Goal: Communication & Community: Participate in discussion

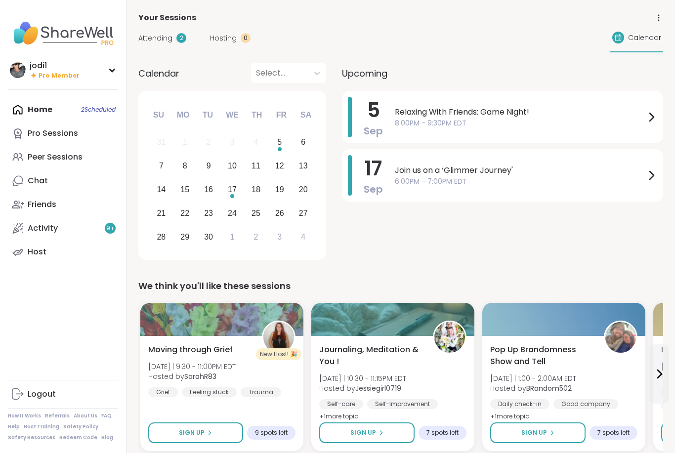
click at [45, 107] on div "Home 2 Scheduled Pro Sessions Peer Sessions Chat Friends Activity 9 + Host" at bounding box center [63, 181] width 110 height 166
click at [166, 49] on div "Attending 2 Hosting 0 Calendar" at bounding box center [400, 38] width 525 height 29
click at [168, 39] on span "Attending" at bounding box center [155, 38] width 34 height 10
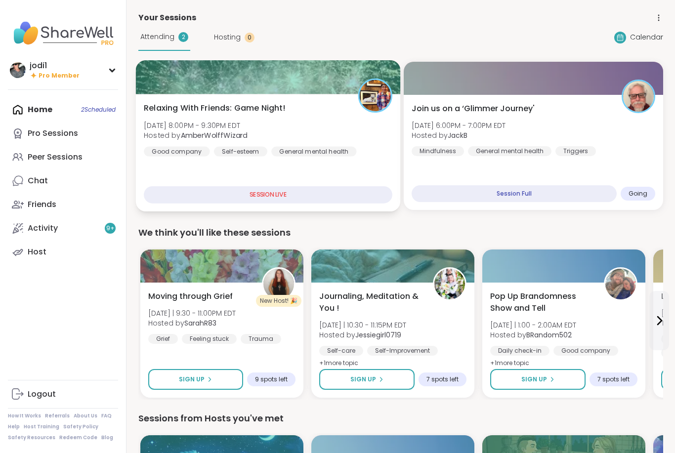
click at [348, 124] on div "Relaxing With Friends: Game Night! [DATE] 8:00PM - 9:30PM EDT Hosted by AmberWo…" at bounding box center [268, 129] width 249 height 54
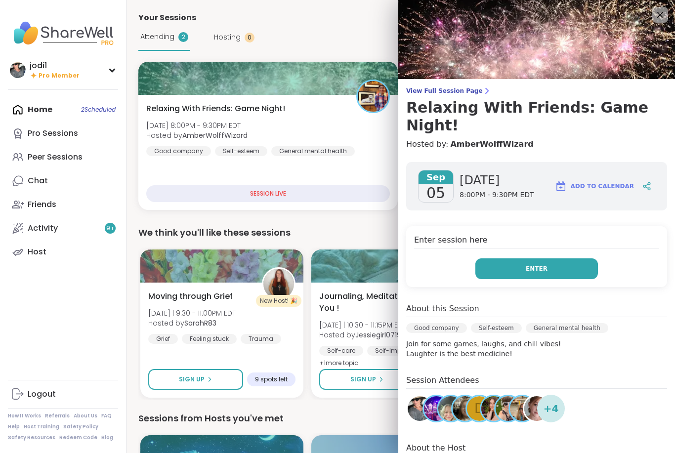
click at [546, 264] on span "Enter" at bounding box center [537, 268] width 22 height 9
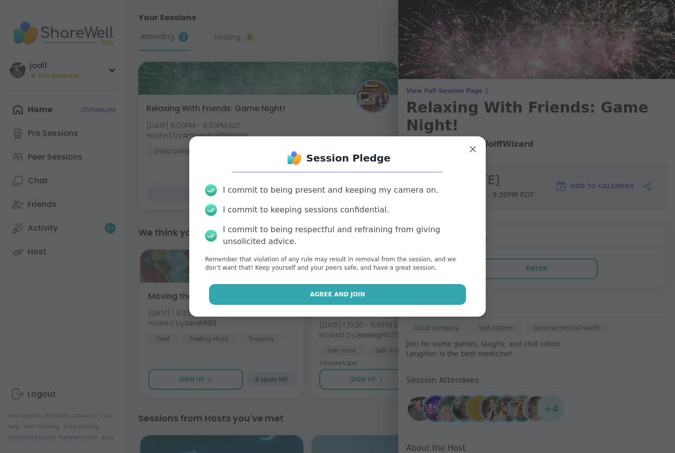
click at [350, 293] on span "Agree and Join" at bounding box center [337, 294] width 55 height 9
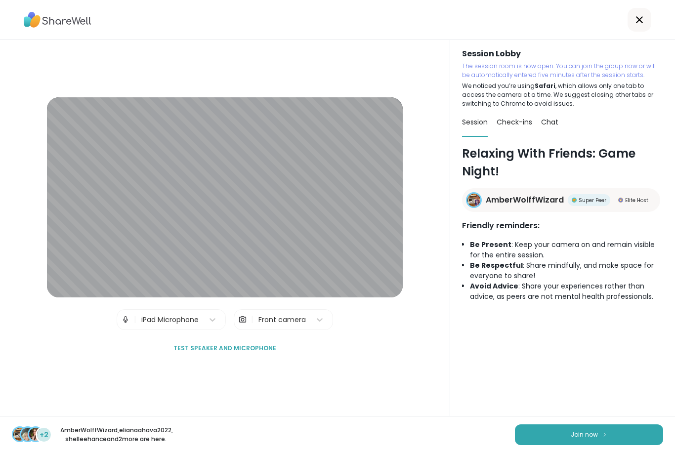
click at [579, 448] on div "+2 AmberWolffWizard , elianaahava2022 , shelleehance and 2 more are here. Join …" at bounding box center [337, 434] width 675 height 37
click at [578, 448] on div "+2 AmberWolffWizard , elianaahava2022 , shelleehance and 2 more are here. Join …" at bounding box center [337, 434] width 675 height 37
click at [584, 433] on span "Join now" at bounding box center [584, 434] width 27 height 9
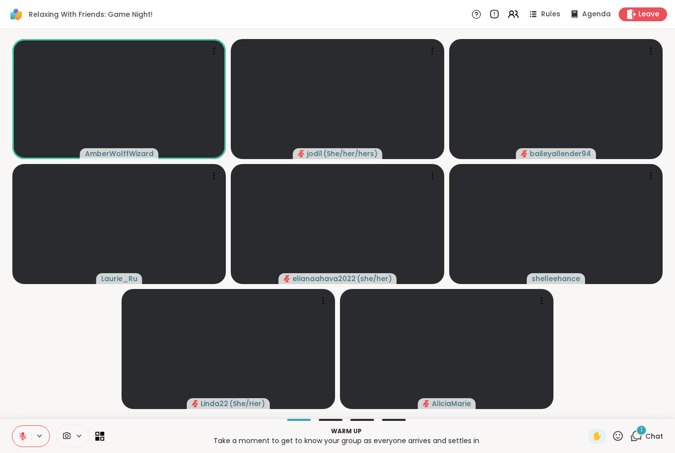
click at [27, 436] on icon at bounding box center [22, 436] width 9 height 9
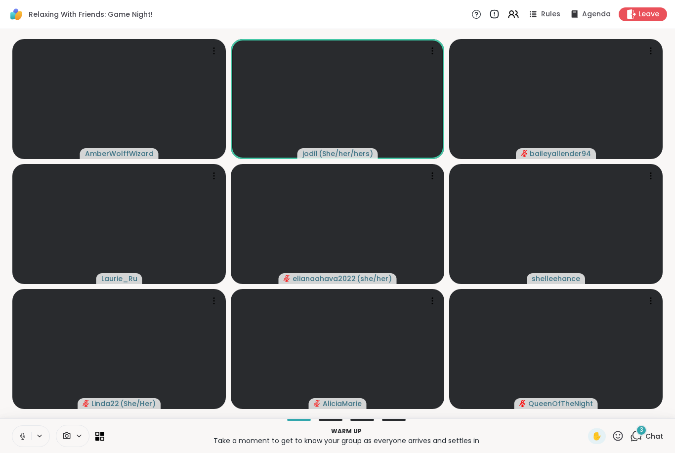
click at [19, 432] on icon at bounding box center [22, 436] width 9 height 9
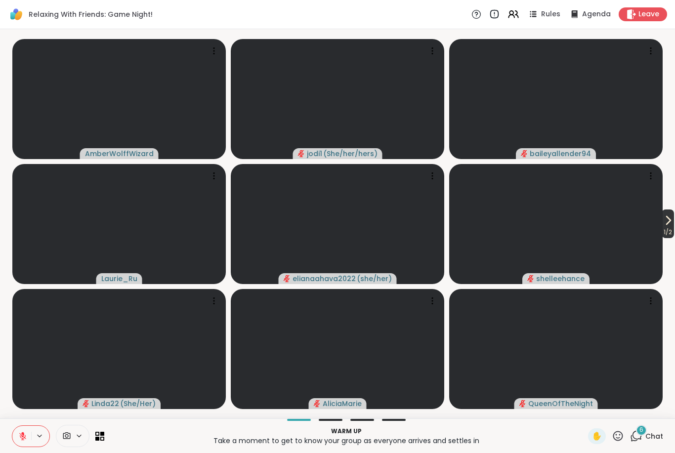
click at [672, 224] on icon at bounding box center [668, 220] width 12 height 12
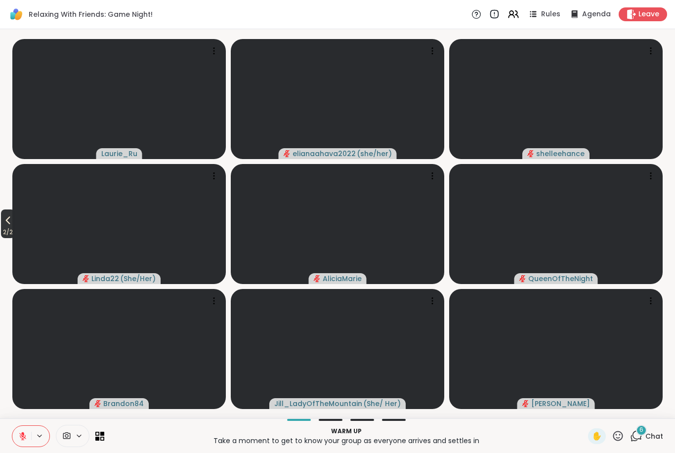
click at [15, 228] on span "2 / 2" at bounding box center [8, 232] width 14 height 12
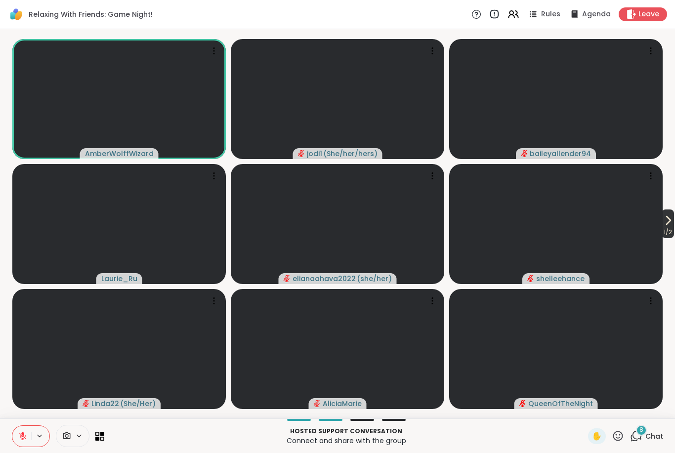
click at [668, 218] on icon at bounding box center [668, 220] width 12 height 12
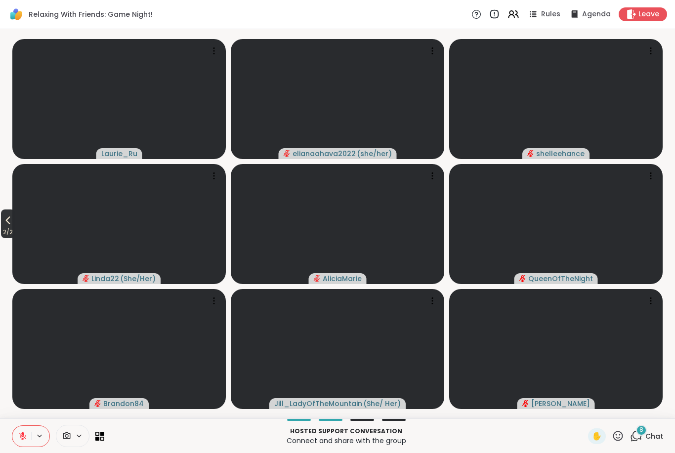
click at [11, 220] on icon at bounding box center [8, 220] width 12 height 12
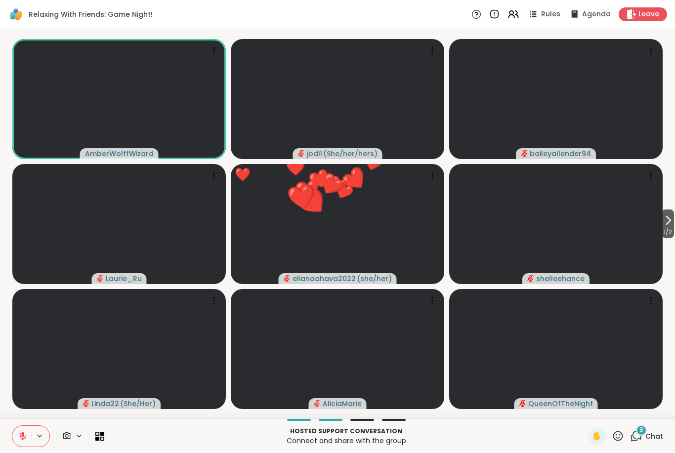
click at [643, 432] on span "8" at bounding box center [641, 430] width 4 height 8
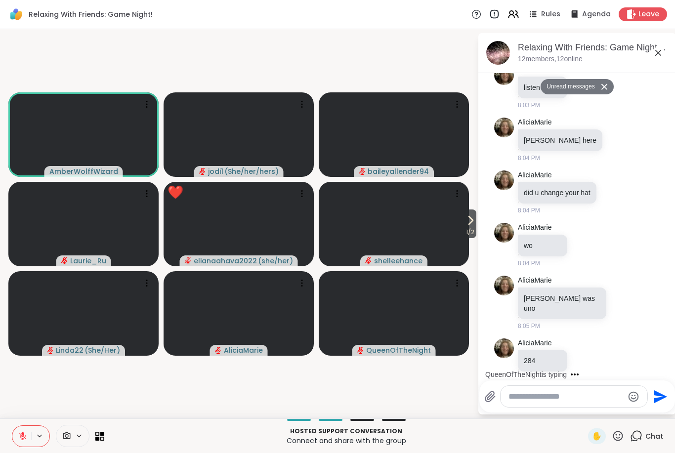
scroll to position [190, 0]
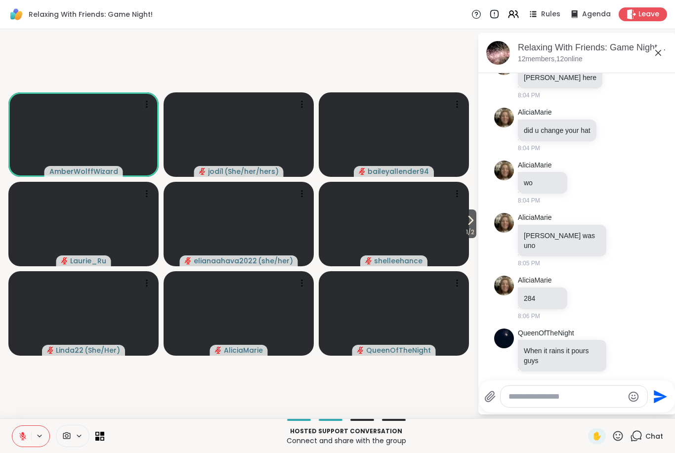
click at [538, 397] on textarea "Type your message" at bounding box center [566, 397] width 115 height 10
type textarea "**********"
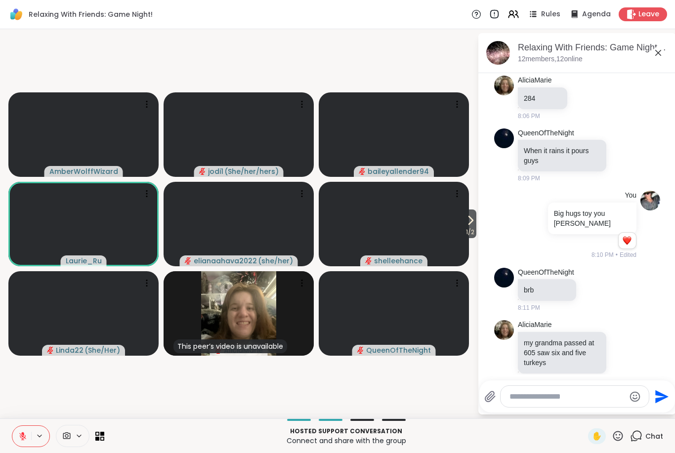
scroll to position [432, 0]
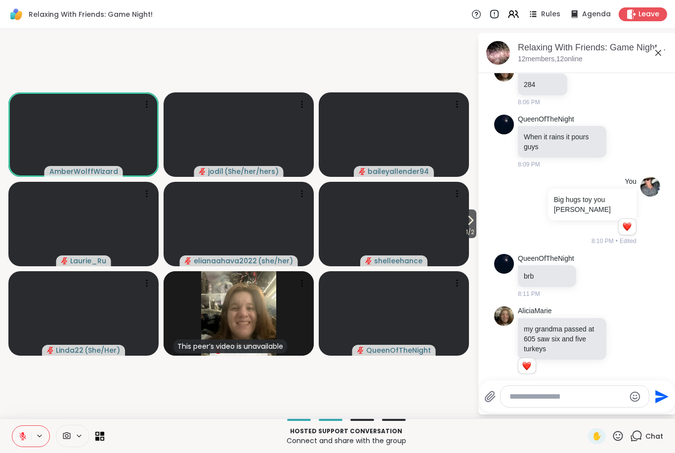
click at [22, 441] on button at bounding box center [21, 436] width 19 height 21
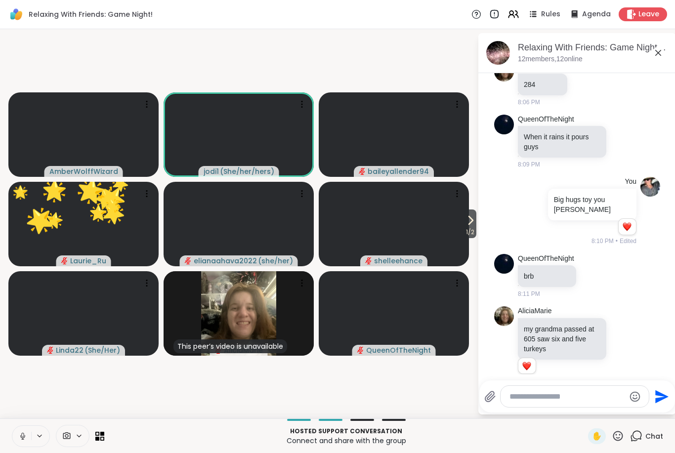
click at [27, 444] on button at bounding box center [21, 436] width 19 height 21
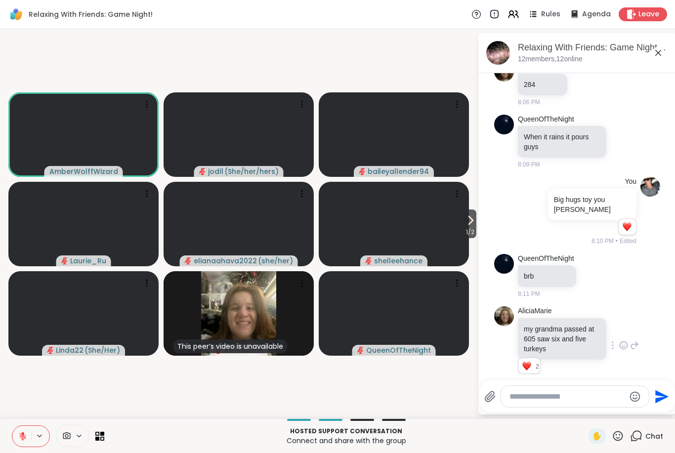
click at [585, 337] on p "my grandma passed at 605 saw six and five turkeys" at bounding box center [562, 339] width 77 height 30
click at [624, 341] on icon at bounding box center [623, 344] width 7 height 7
click at [549, 325] on div "Select Reaction: Heart" at bounding box center [545, 329] width 9 height 9
click at [465, 228] on span "1 / 2" at bounding box center [470, 232] width 12 height 12
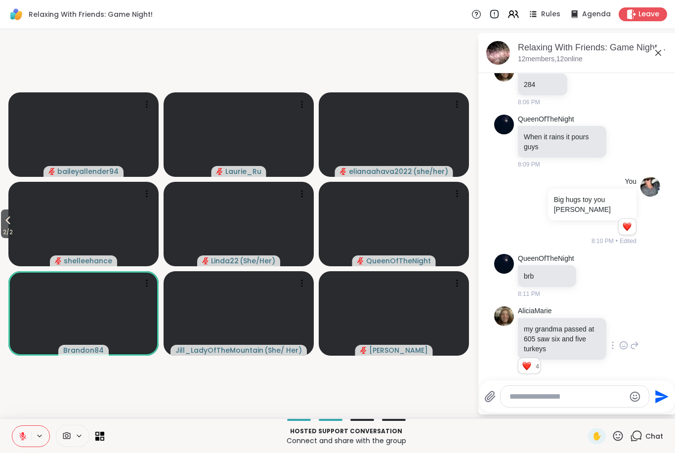
click at [621, 439] on icon at bounding box center [618, 436] width 12 height 12
click at [519, 413] on span "❤️" at bounding box center [524, 410] width 10 height 12
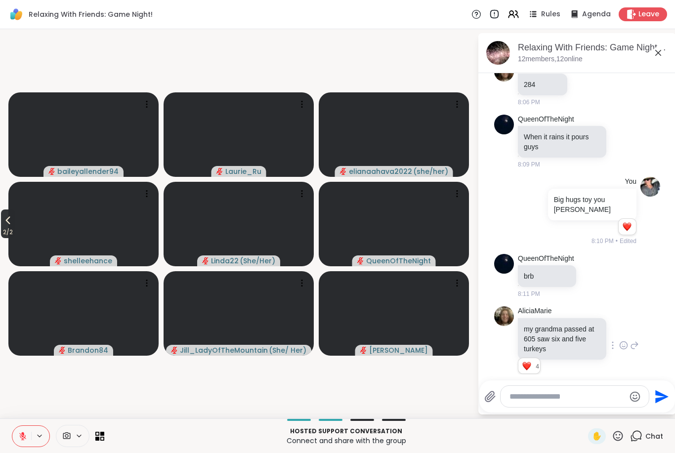
click at [15, 231] on span "2 / 2" at bounding box center [8, 232] width 14 height 12
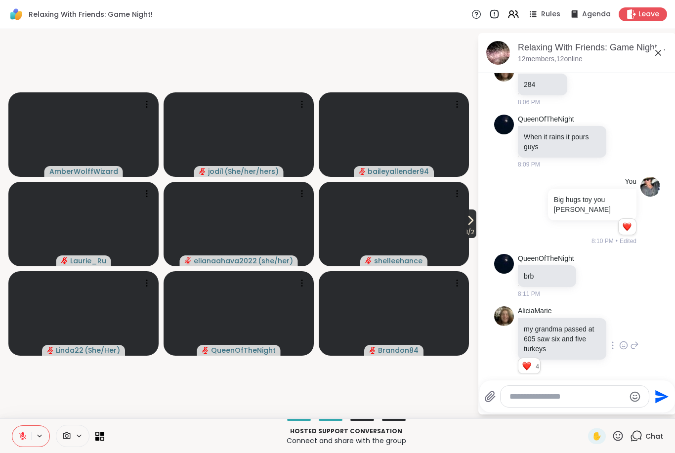
click at [476, 234] on span "1 / 2" at bounding box center [470, 232] width 12 height 12
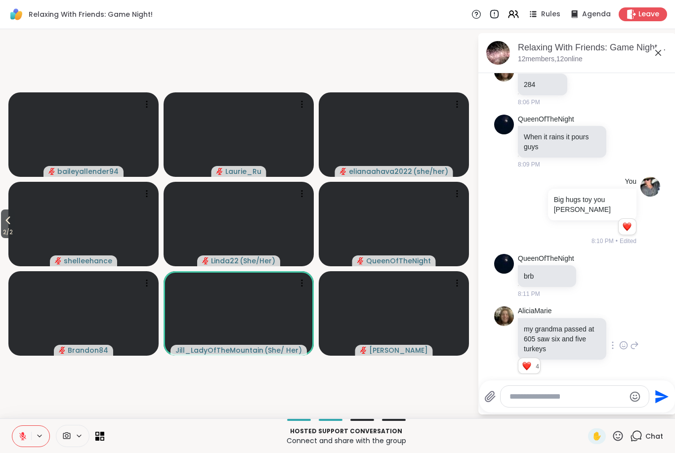
click at [621, 439] on icon at bounding box center [618, 436] width 12 height 12
click at [523, 414] on span "❤️" at bounding box center [524, 410] width 10 height 12
click at [13, 220] on icon at bounding box center [8, 220] width 12 height 12
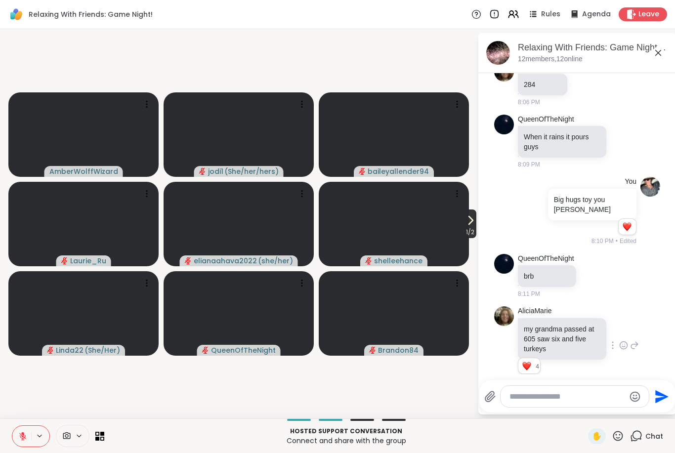
click at [473, 226] on icon at bounding box center [471, 220] width 12 height 12
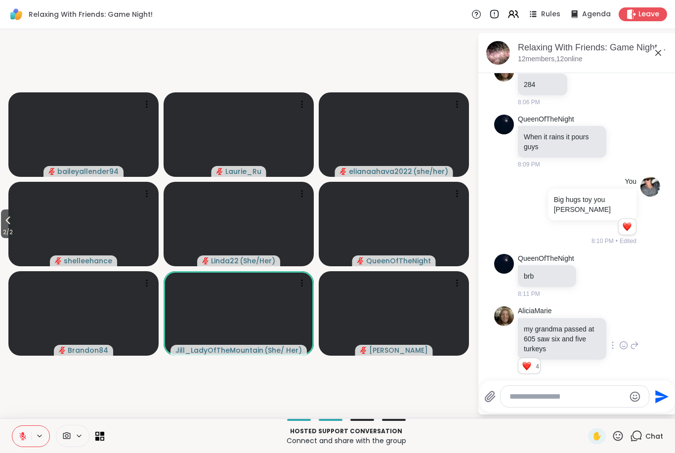
click at [621, 439] on icon at bounding box center [618, 436] width 12 height 12
click at [653, 416] on div "🍪" at bounding box center [654, 410] width 18 height 16
click at [2, 230] on span "2 / 2" at bounding box center [8, 232] width 14 height 12
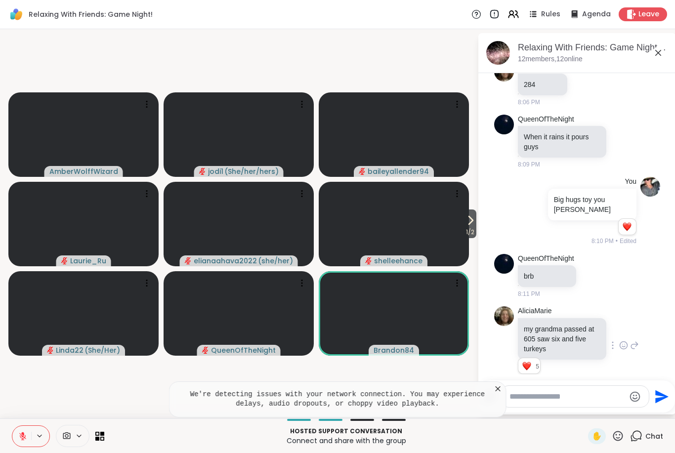
click at [494, 388] on icon at bounding box center [498, 389] width 10 height 10
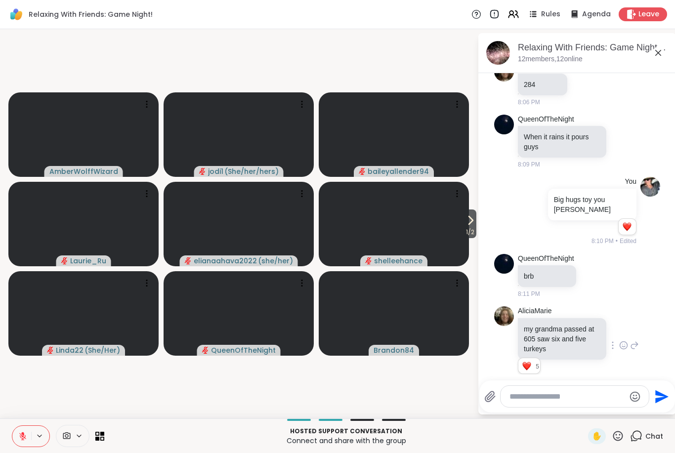
click at [620, 437] on icon at bounding box center [618, 436] width 12 height 12
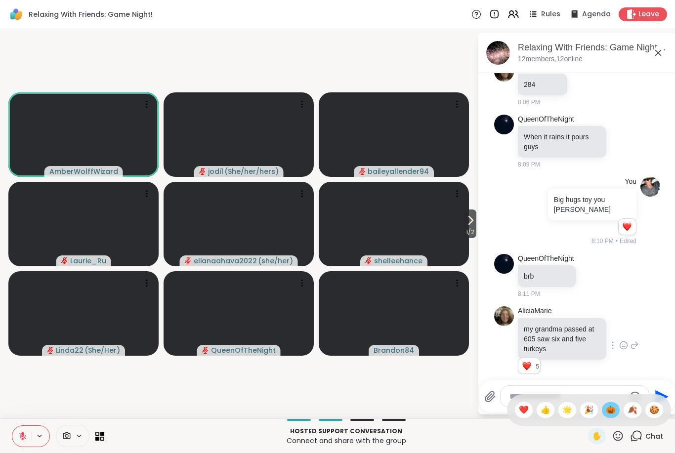
click at [611, 414] on span "🎃" at bounding box center [611, 410] width 10 height 12
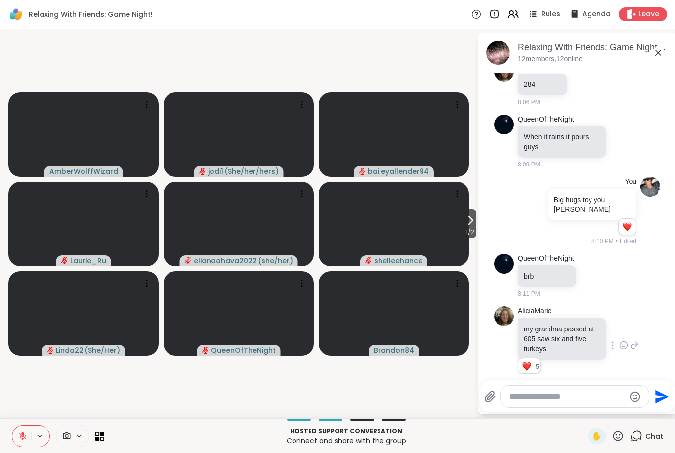
click at [618, 439] on icon at bounding box center [618, 436] width 12 height 12
click at [522, 412] on span "❤️" at bounding box center [524, 410] width 10 height 12
click at [460, 224] on video at bounding box center [394, 224] width 150 height 85
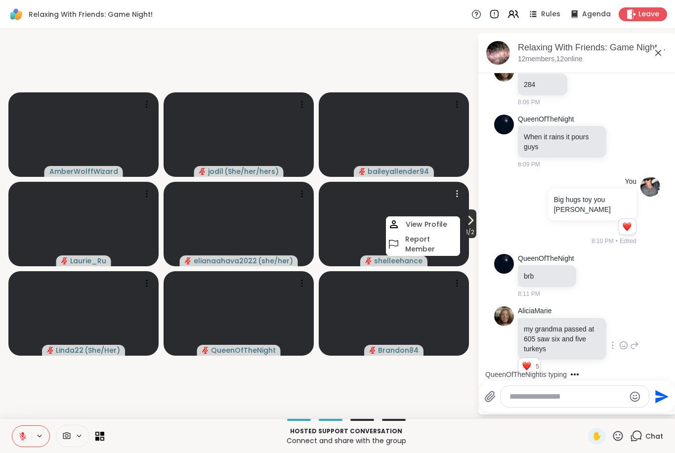
click at [468, 218] on icon at bounding box center [471, 220] width 12 height 12
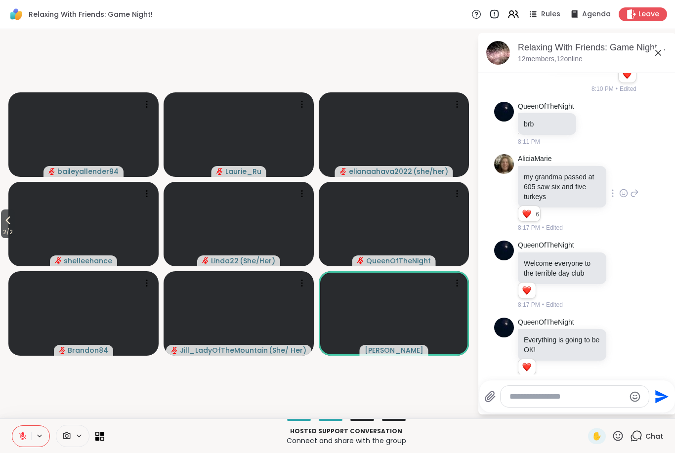
scroll to position [704, 0]
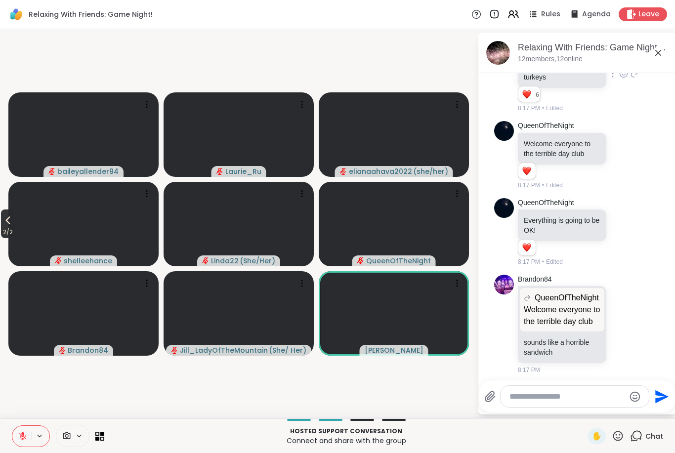
click at [15, 233] on span "2 / 2" at bounding box center [8, 232] width 14 height 12
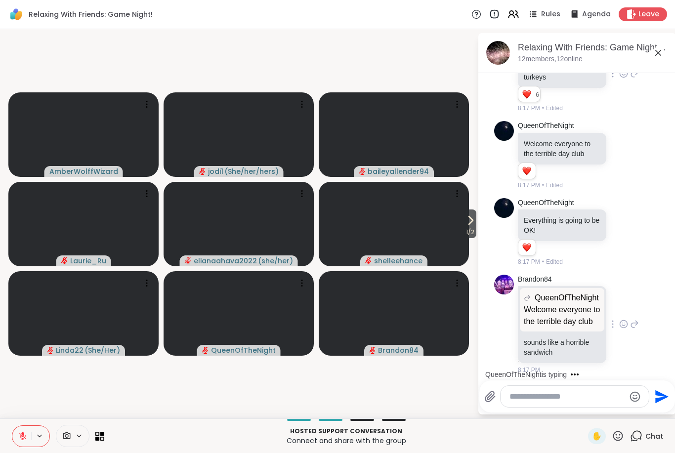
click at [624, 320] on div at bounding box center [623, 324] width 9 height 12
click at [506, 304] on div "Select Reaction: Joy" at bounding box center [501, 308] width 9 height 9
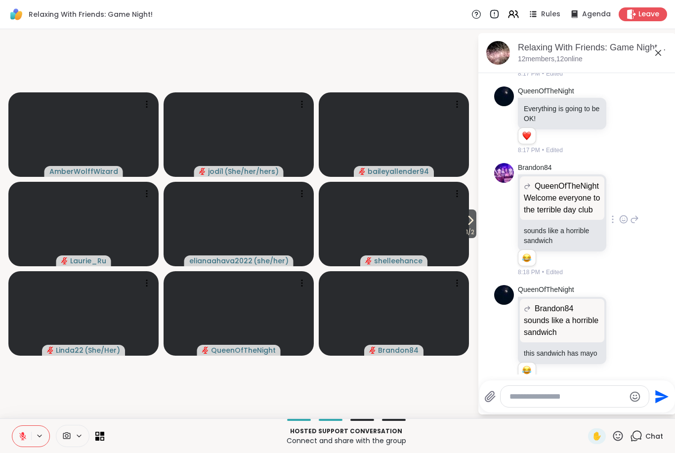
scroll to position [829, 0]
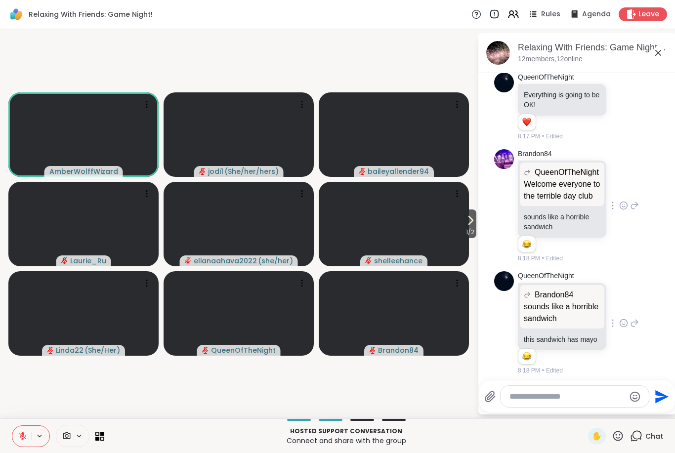
click at [626, 319] on icon at bounding box center [623, 323] width 9 height 10
click at [506, 303] on button "Select Reaction: Joy" at bounding box center [502, 307] width 20 height 20
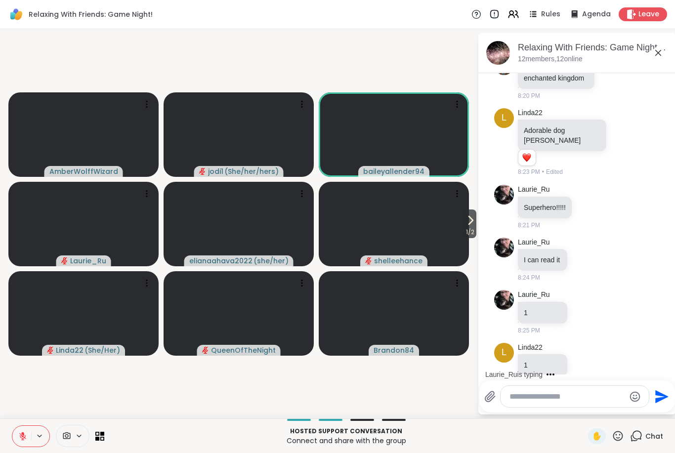
scroll to position [1210, 0]
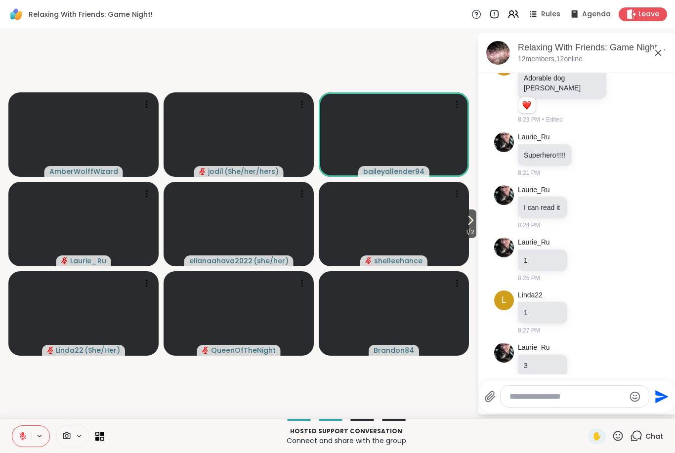
click at [532, 395] on textarea "Type your message" at bounding box center [566, 397] width 115 height 10
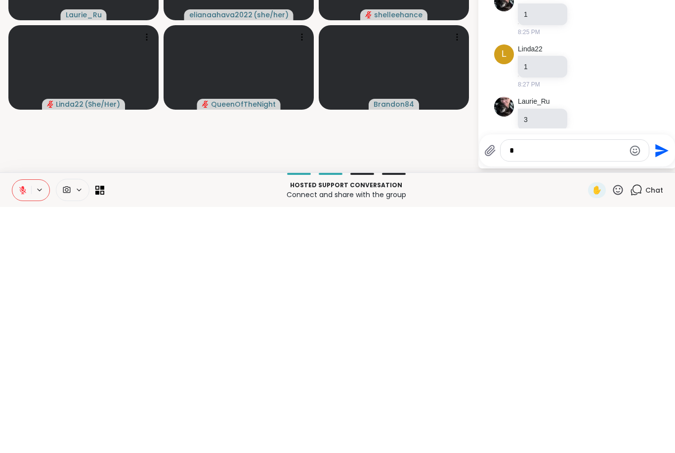
type textarea "*"
click at [663, 390] on icon "Send" at bounding box center [661, 396] width 13 height 13
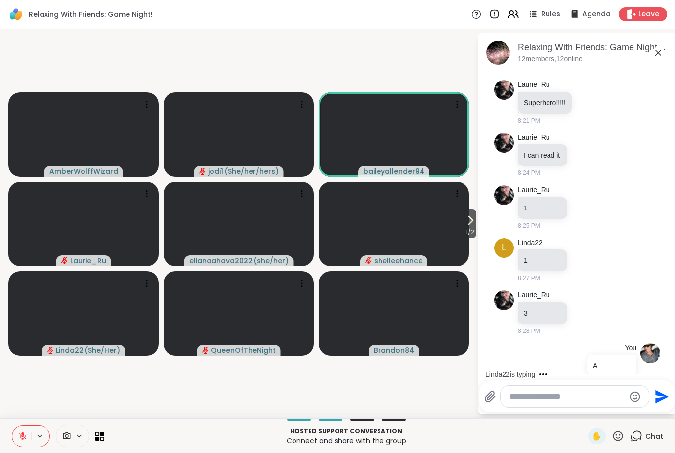
scroll to position [1315, 0]
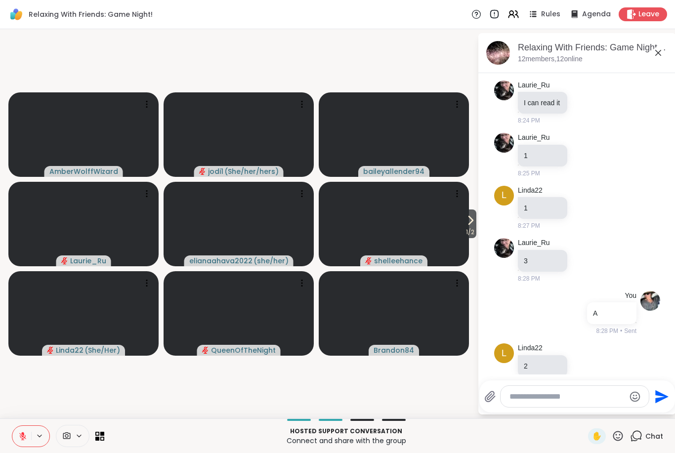
click at [530, 401] on textarea "Type your message" at bounding box center [566, 397] width 115 height 10
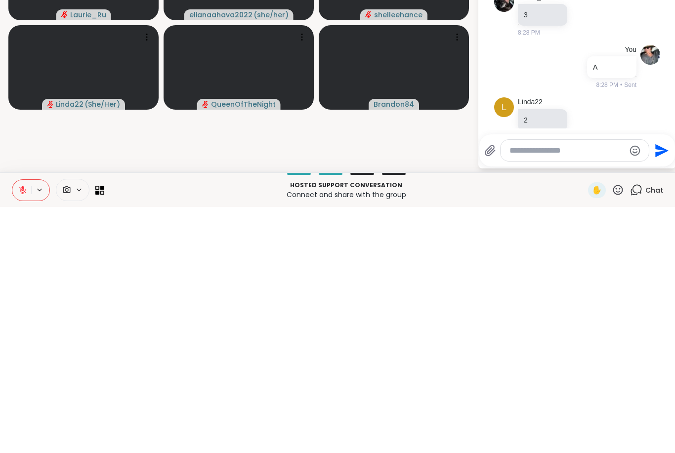
scroll to position [1367, 0]
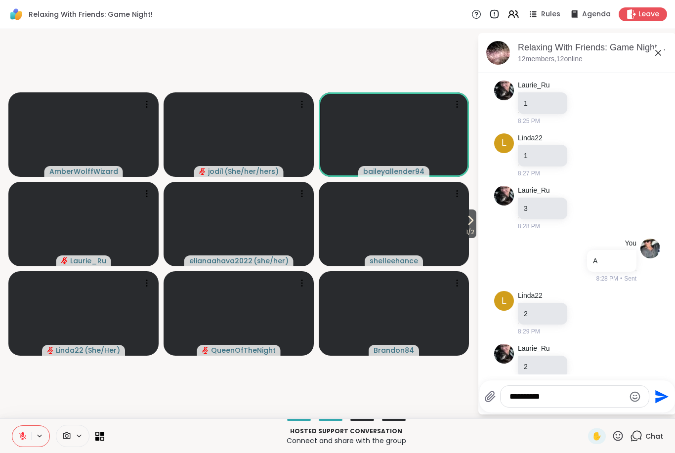
type textarea "**********"
click at [664, 396] on icon "Send" at bounding box center [661, 396] width 13 height 13
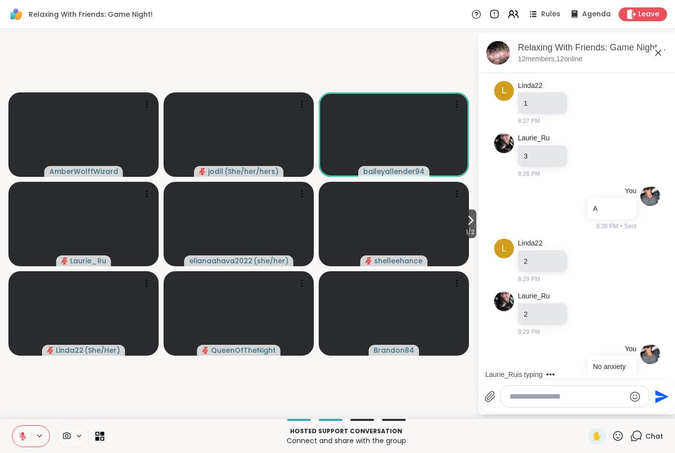
scroll to position [1472, 0]
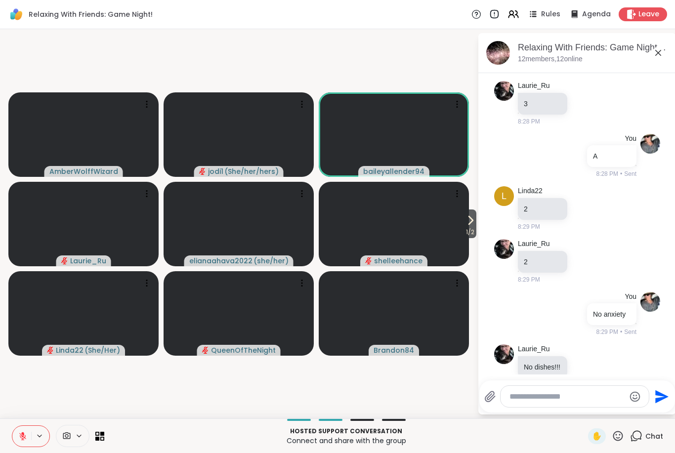
click at [527, 400] on textarea "Type your message" at bounding box center [566, 397] width 115 height 10
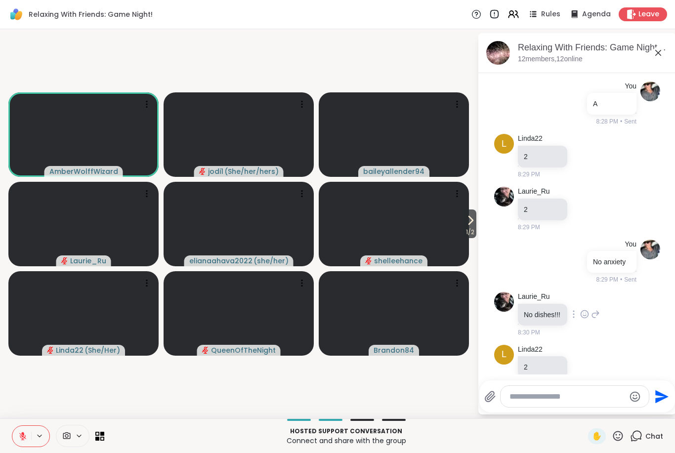
click at [588, 309] on icon at bounding box center [584, 314] width 9 height 10
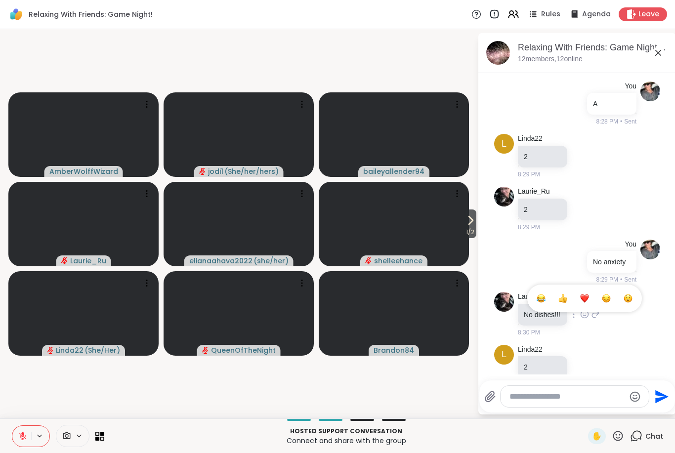
click at [566, 294] on div "Select Reaction: Thumbs up" at bounding box center [562, 298] width 9 height 9
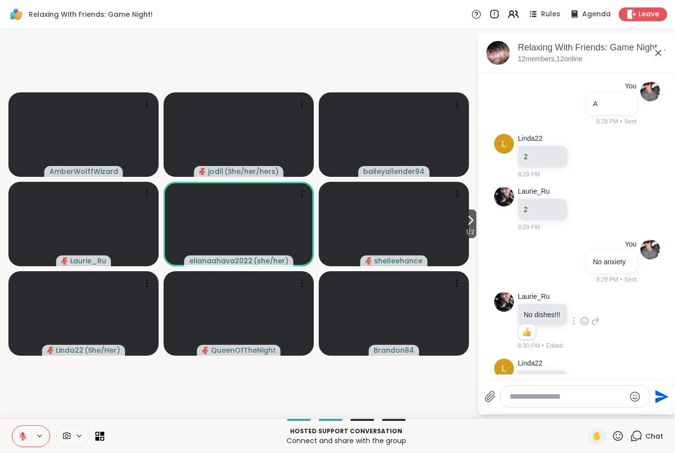
click at [534, 401] on textarea "Type your message" at bounding box center [566, 397] width 115 height 10
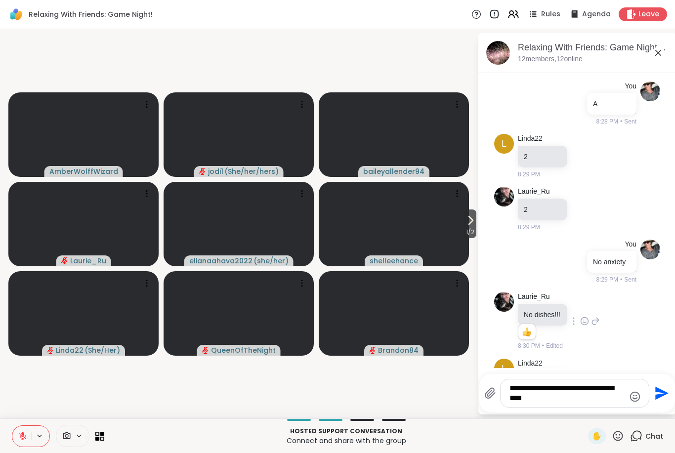
type textarea "**********"
click at [662, 395] on icon "Send" at bounding box center [661, 393] width 13 height 13
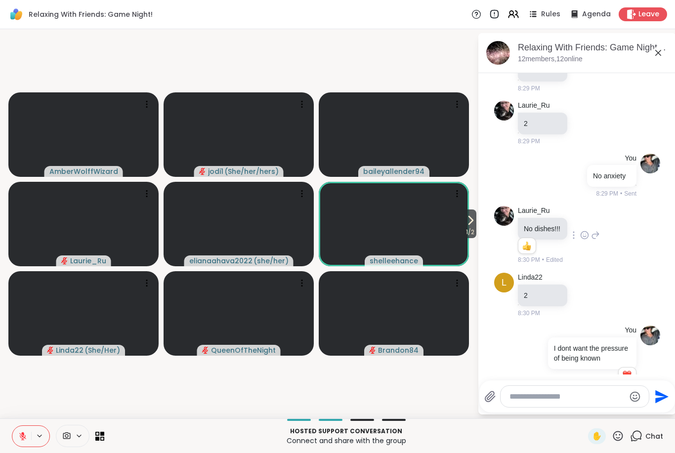
scroll to position [1624, 0]
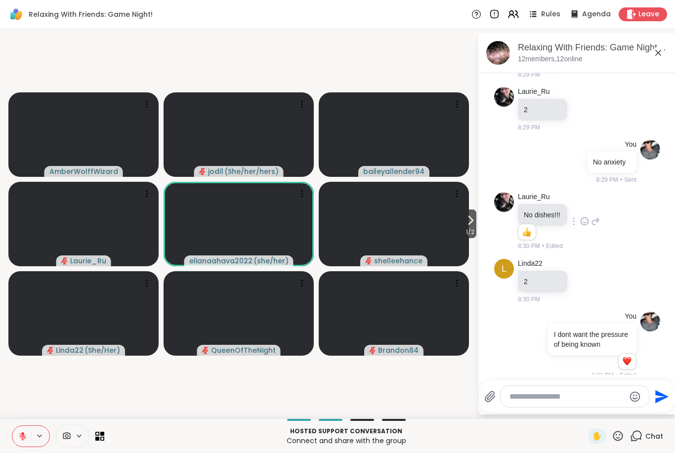
click at [25, 439] on icon at bounding box center [22, 436] width 9 height 9
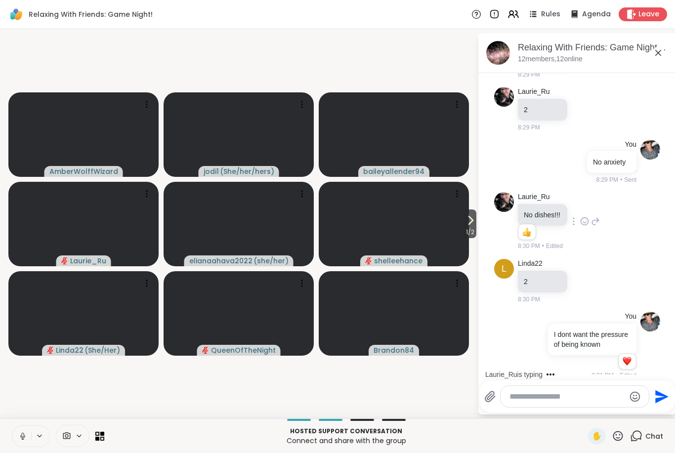
click at [24, 438] on icon at bounding box center [22, 436] width 9 height 9
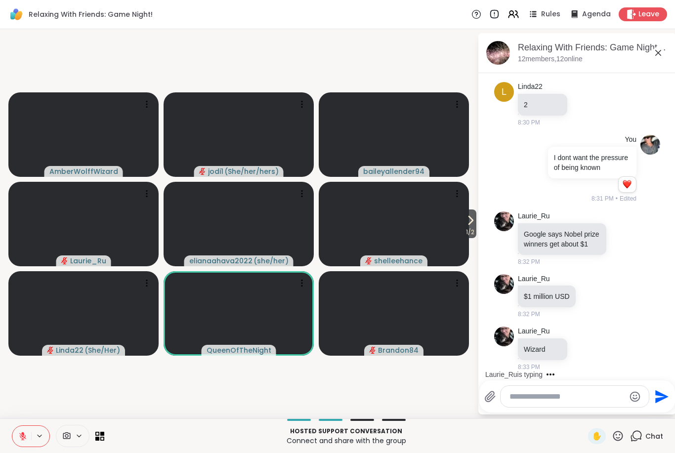
scroll to position [1853, 0]
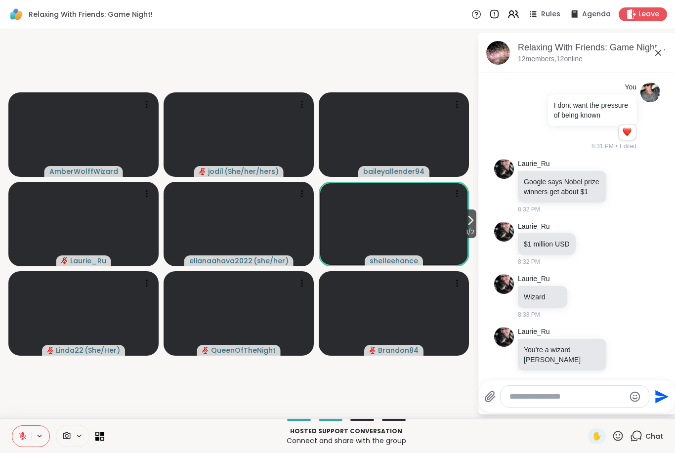
click at [24, 442] on button at bounding box center [21, 436] width 19 height 21
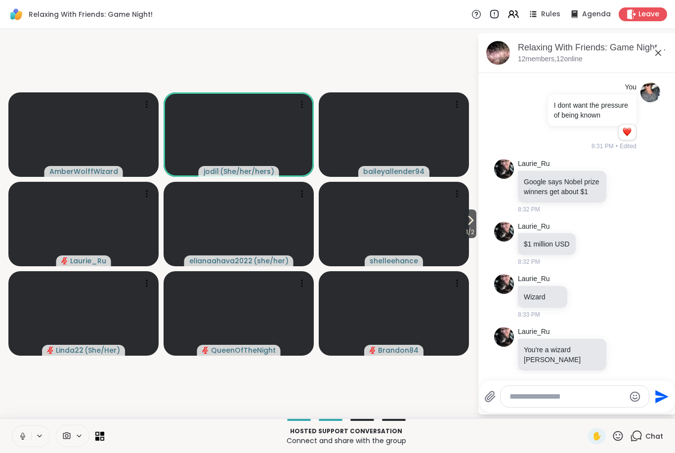
click at [17, 443] on button at bounding box center [21, 436] width 19 height 21
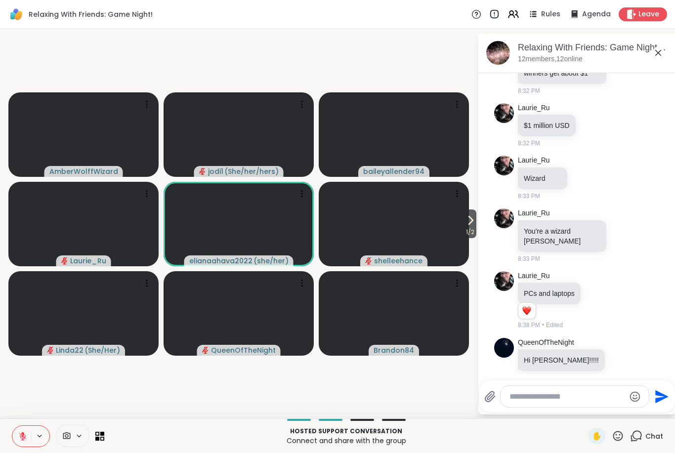
scroll to position [2024, 0]
